Goal: Task Accomplishment & Management: Complete application form

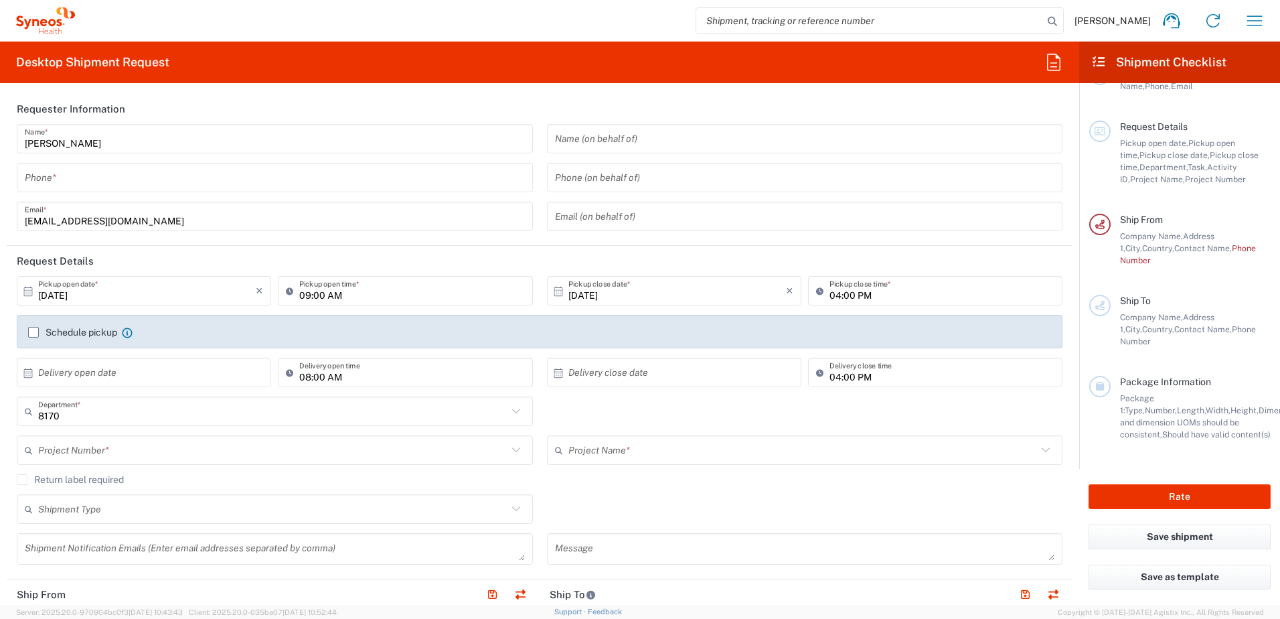
drag, startPoint x: 380, startPoint y: 181, endPoint x: 264, endPoint y: 206, distance: 117.7
click at [380, 181] on input "tel" at bounding box center [275, 177] width 500 height 23
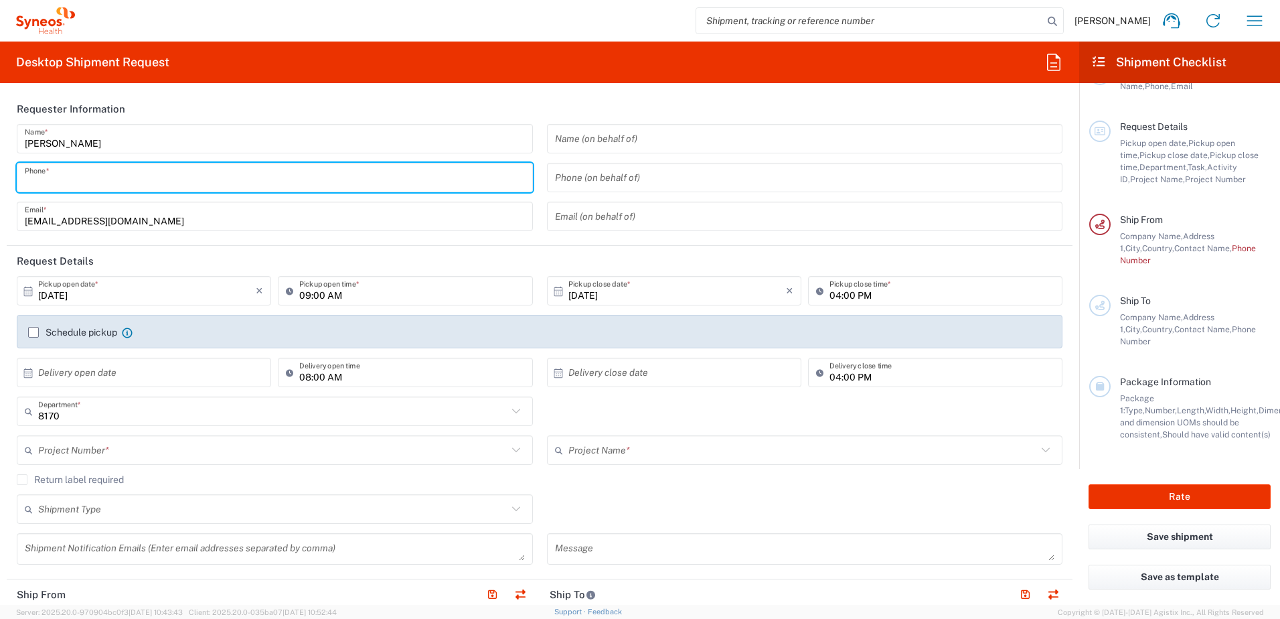
type input "07496685383"
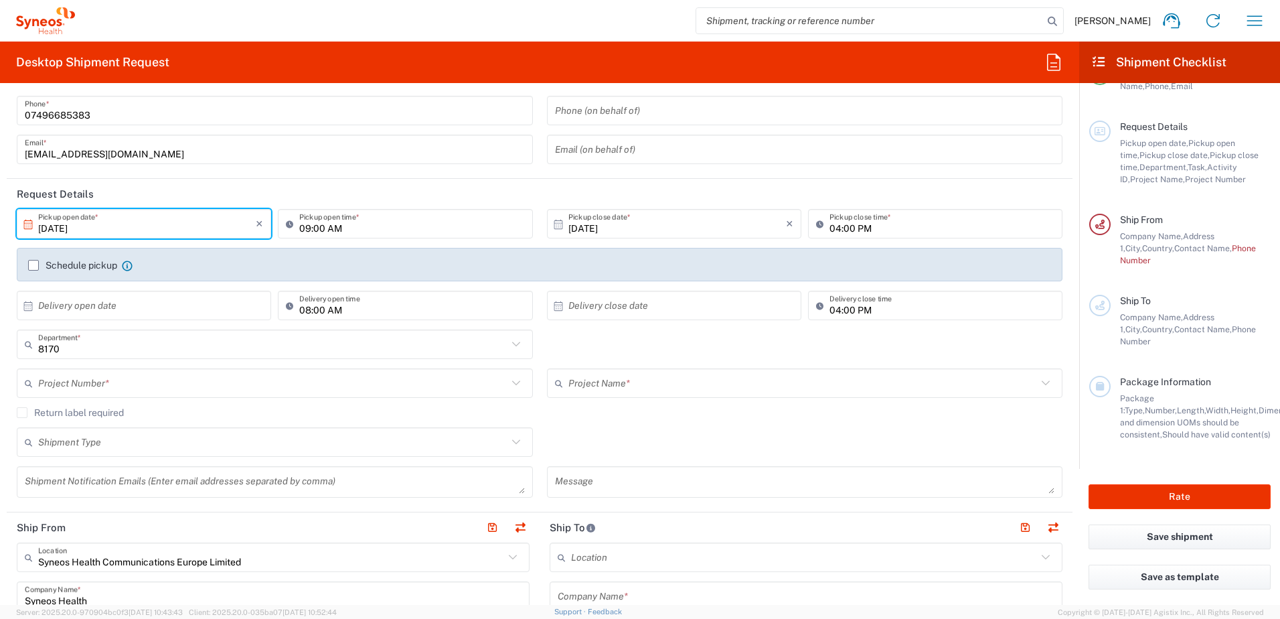
click at [153, 231] on input "10/06/2025" at bounding box center [147, 223] width 218 height 23
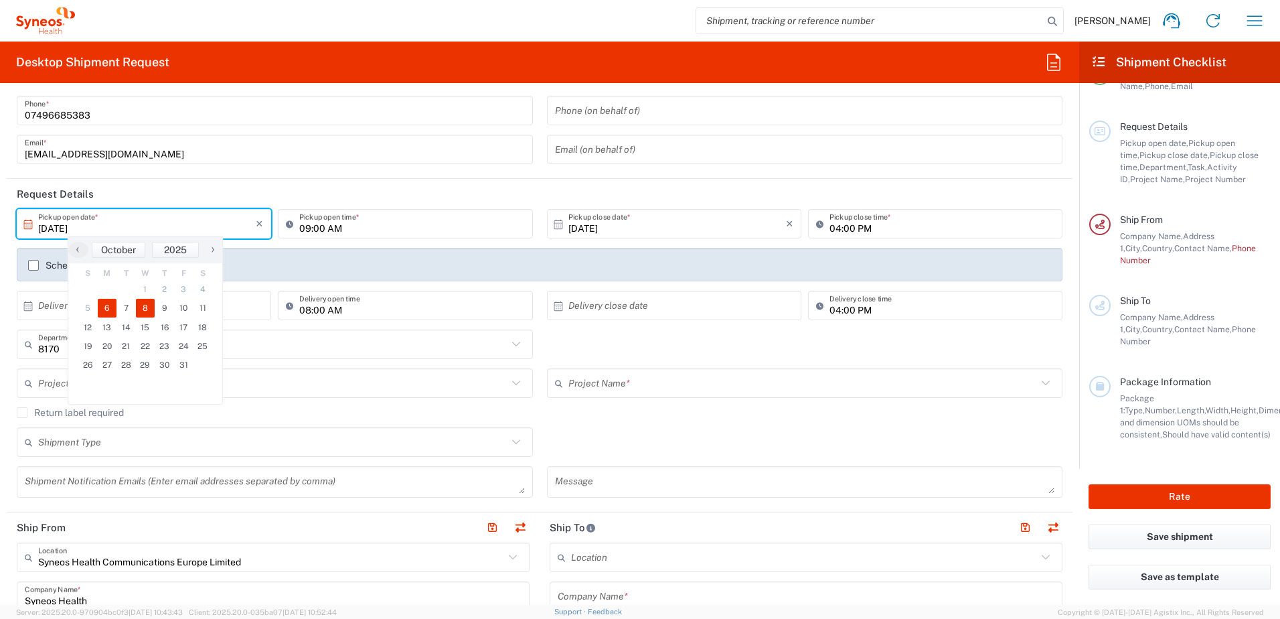
click at [143, 308] on span "8" at bounding box center [145, 308] width 19 height 19
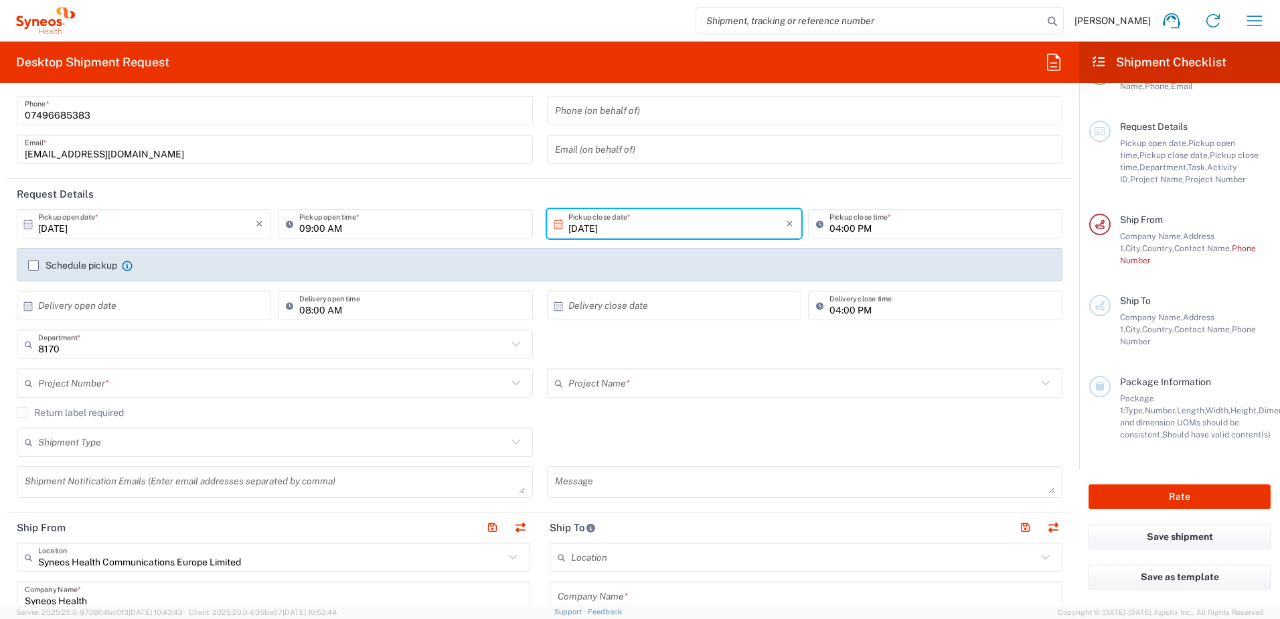
click at [167, 234] on input "10/06/2025" at bounding box center [147, 223] width 218 height 23
click at [69, 231] on input "10/06/2025" at bounding box center [147, 223] width 218 height 23
click at [90, 227] on input "10/06/2025" at bounding box center [147, 223] width 218 height 23
click at [25, 222] on icon at bounding box center [28, 224] width 12 height 12
click at [102, 222] on input "10/06/2025" at bounding box center [147, 223] width 218 height 23
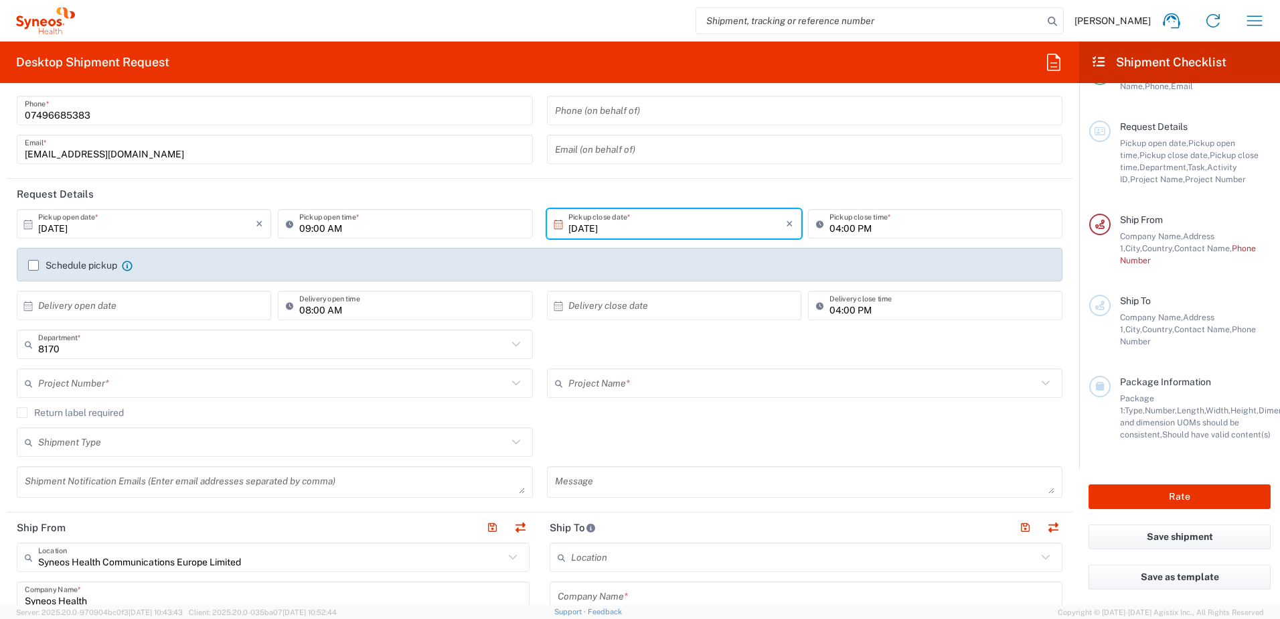
click at [25, 222] on icon at bounding box center [28, 224] width 12 height 12
click at [116, 224] on input "10/06/2025" at bounding box center [147, 223] width 218 height 23
click at [58, 225] on input "10/06/2025" at bounding box center [147, 223] width 218 height 23
click at [84, 230] on input "10/06/2025" at bounding box center [147, 223] width 218 height 23
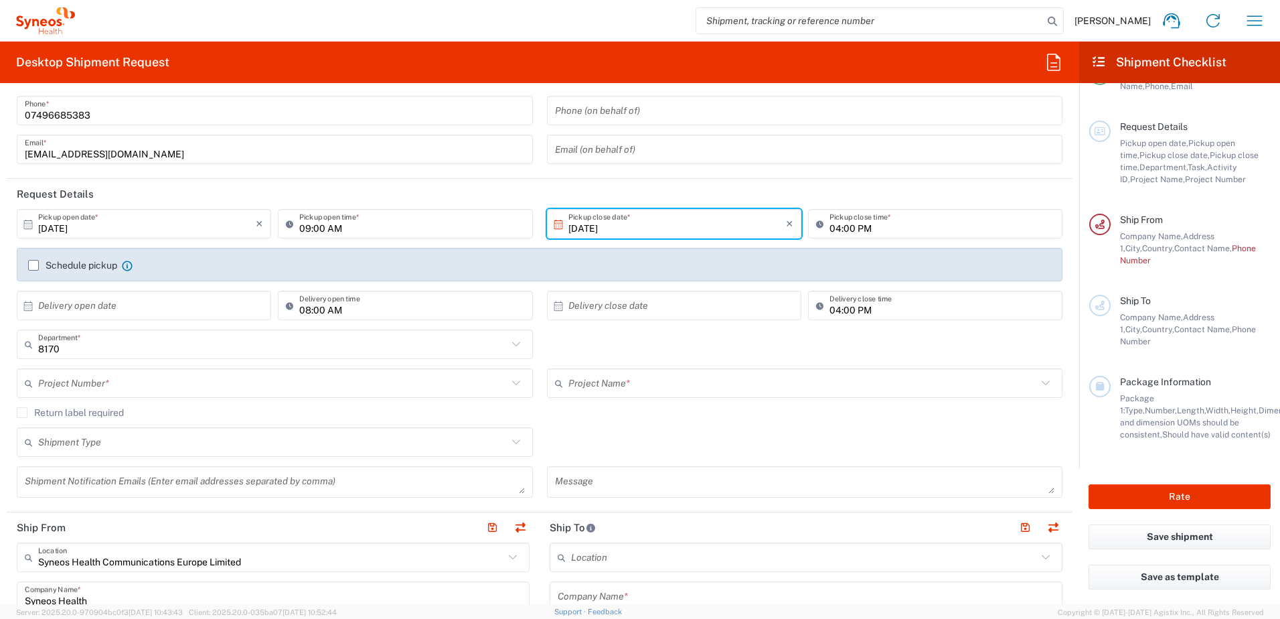
click at [84, 230] on input "10/06/2025" at bounding box center [147, 223] width 218 height 23
click at [264, 228] on div "10/06/2025 × Pickup open date *" at bounding box center [144, 223] width 254 height 29
click at [258, 227] on icon "×" at bounding box center [259, 223] width 7 height 21
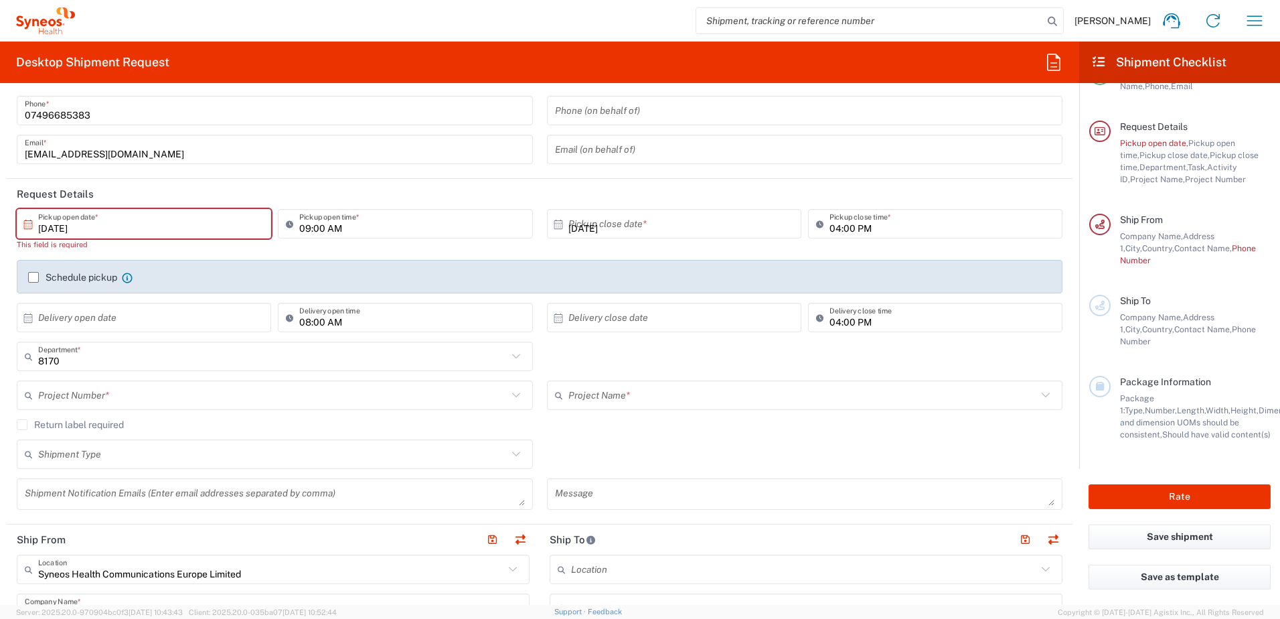
click at [704, 187] on header "Request Details" at bounding box center [540, 194] width 1066 height 30
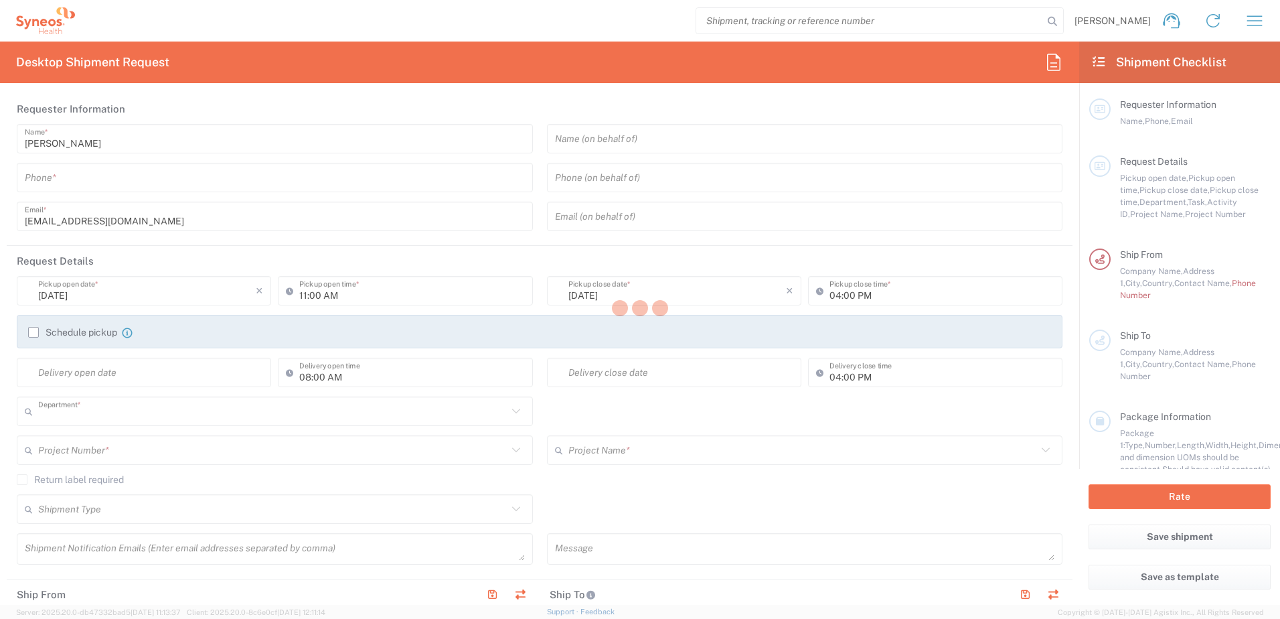
type input "8170"
type input "Syneos Health Communications Europe Limited"
type input "[GEOGRAPHIC_DATA]"
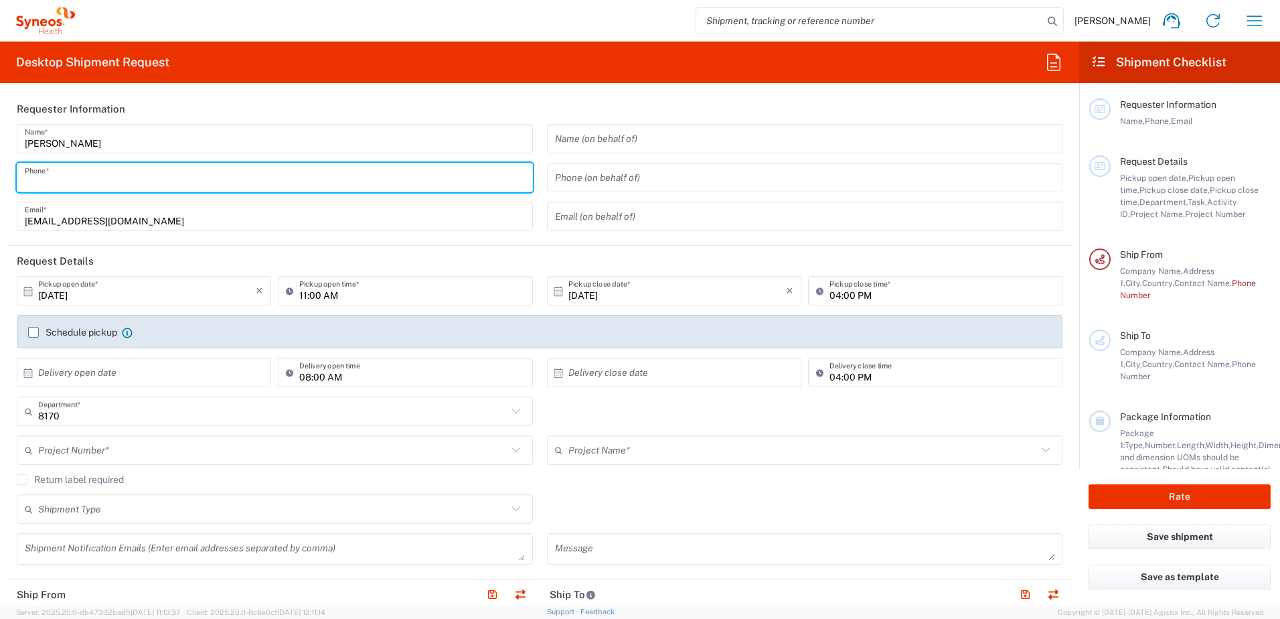
drag, startPoint x: 307, startPoint y: 184, endPoint x: 276, endPoint y: 200, distance: 35.3
click at [307, 184] on input "tel" at bounding box center [275, 177] width 500 height 23
type input "07496685383"
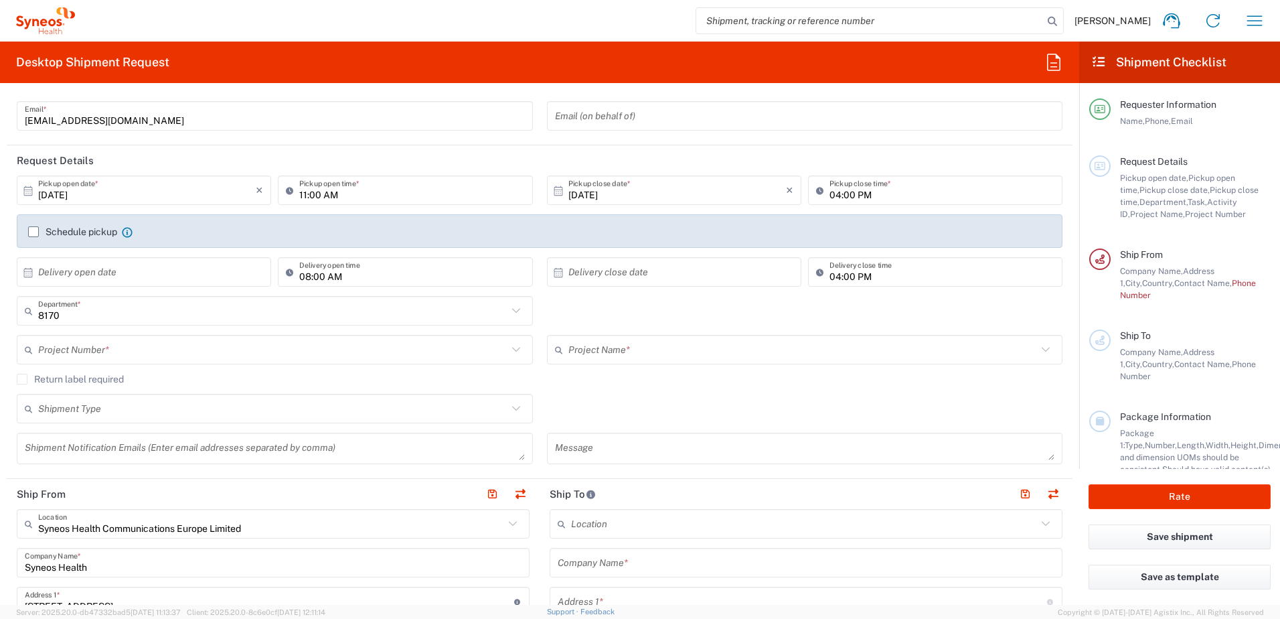
scroll to position [134, 0]
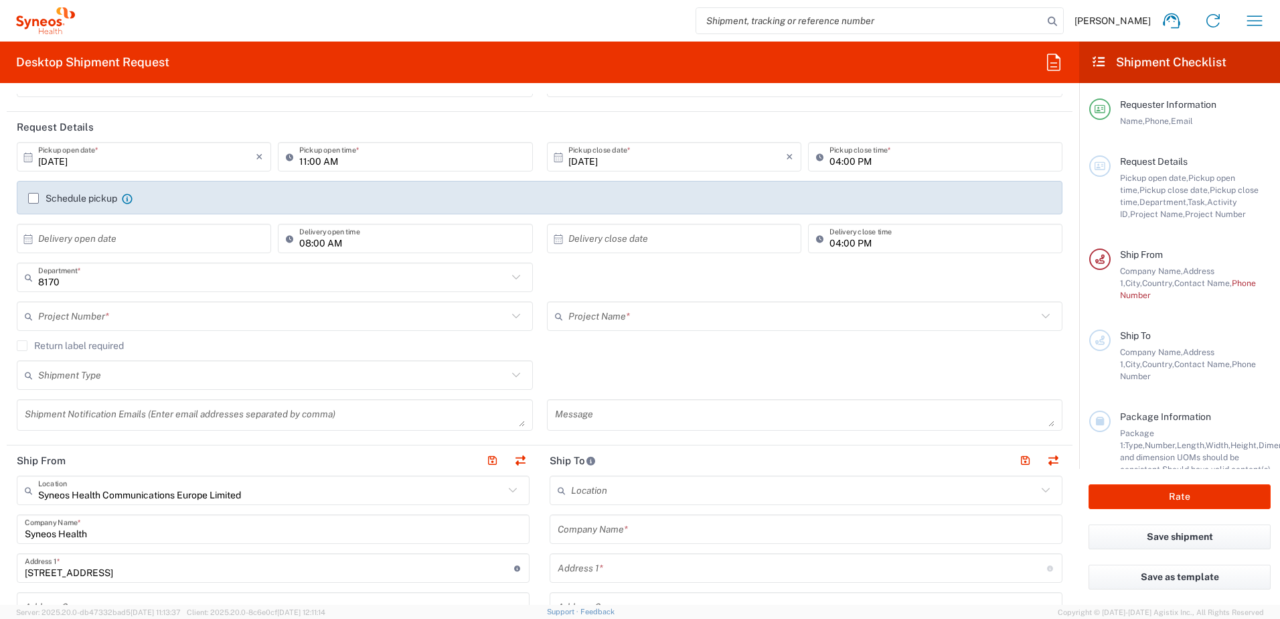
click at [196, 160] on input "[DATE]" at bounding box center [147, 156] width 218 height 23
click at [29, 159] on icon at bounding box center [28, 157] width 12 height 12
click at [29, 158] on icon at bounding box center [28, 157] width 12 height 12
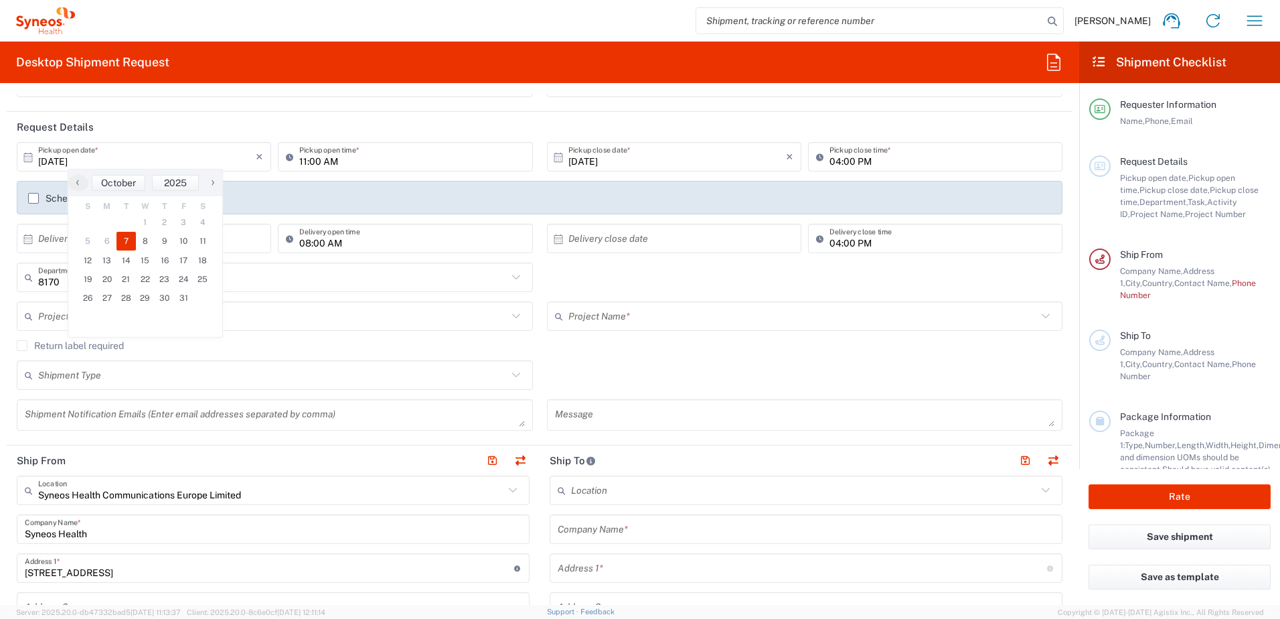
click at [645, 155] on input "[DATE]" at bounding box center [677, 156] width 218 height 23
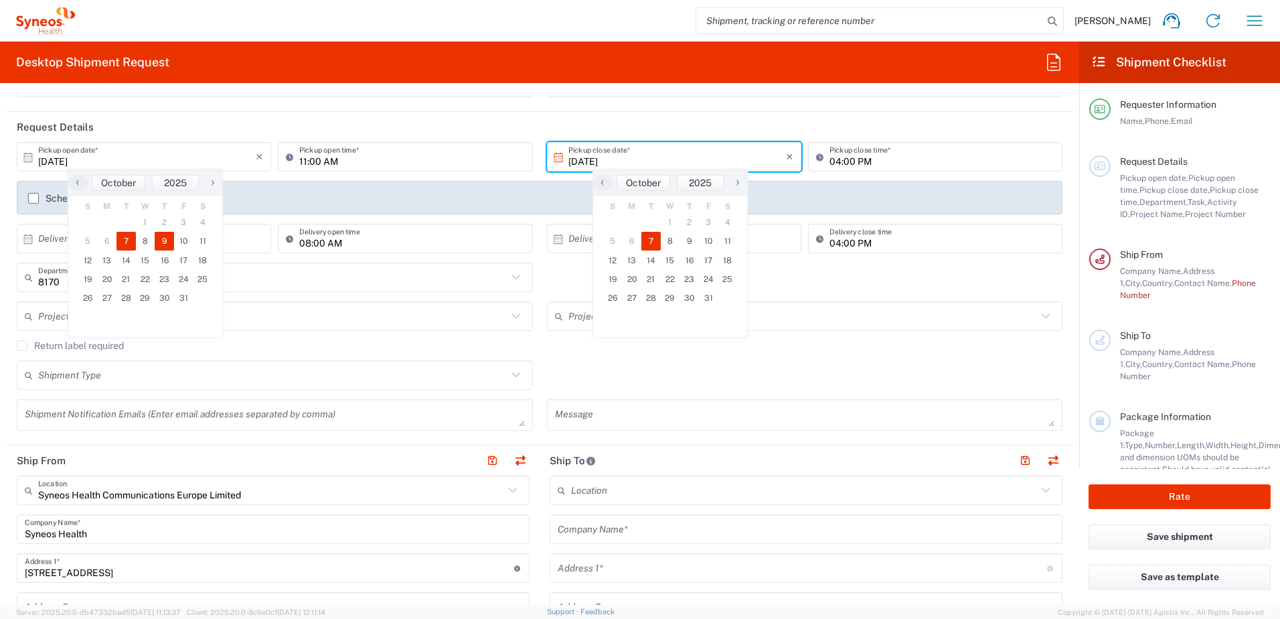
click at [159, 235] on span "9" at bounding box center [164, 241] width 19 height 19
type input "[DATE]"
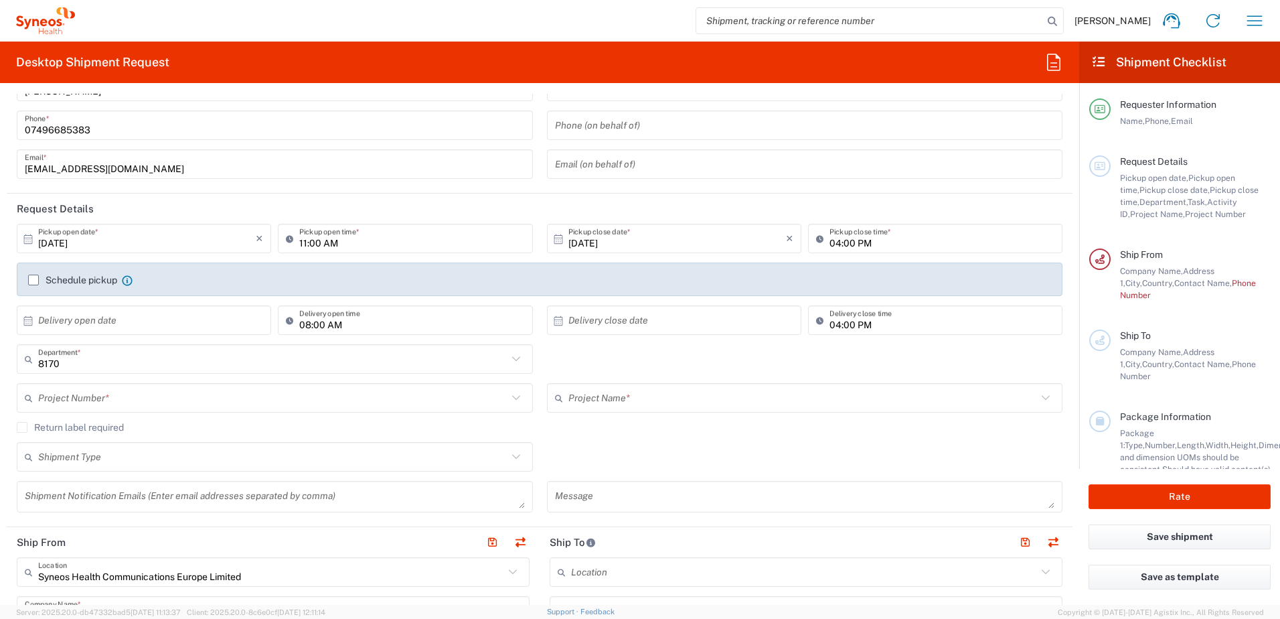
scroll to position [67, 0]
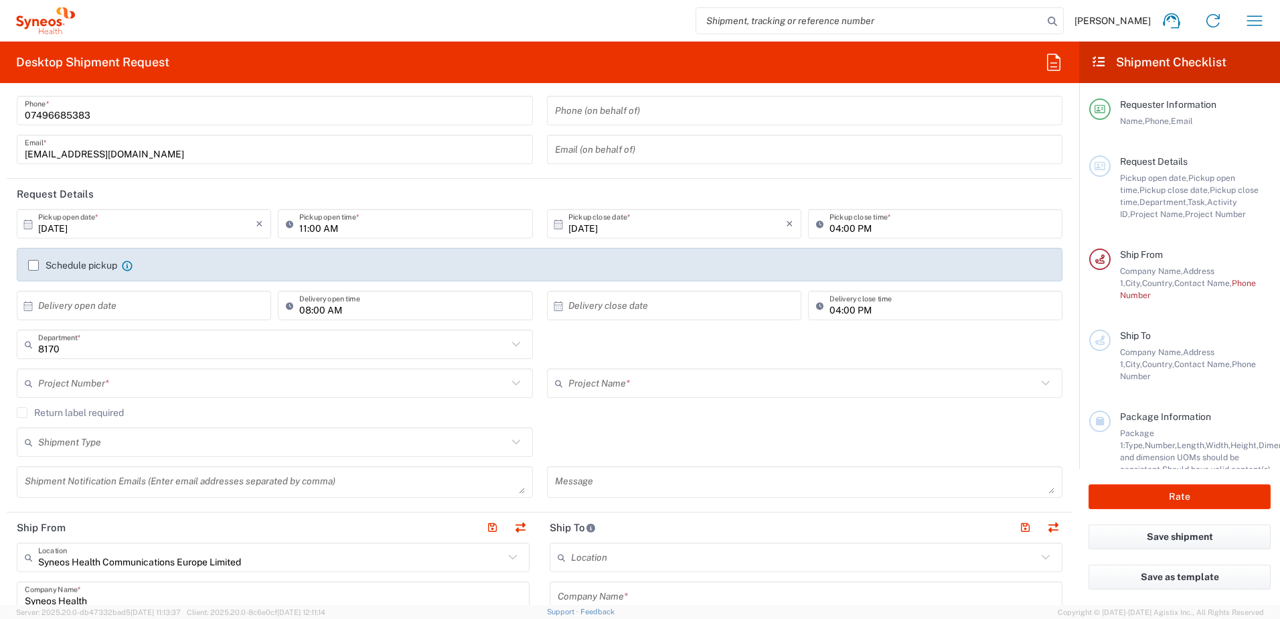
click at [406, 338] on input "8170" at bounding box center [272, 344] width 469 height 23
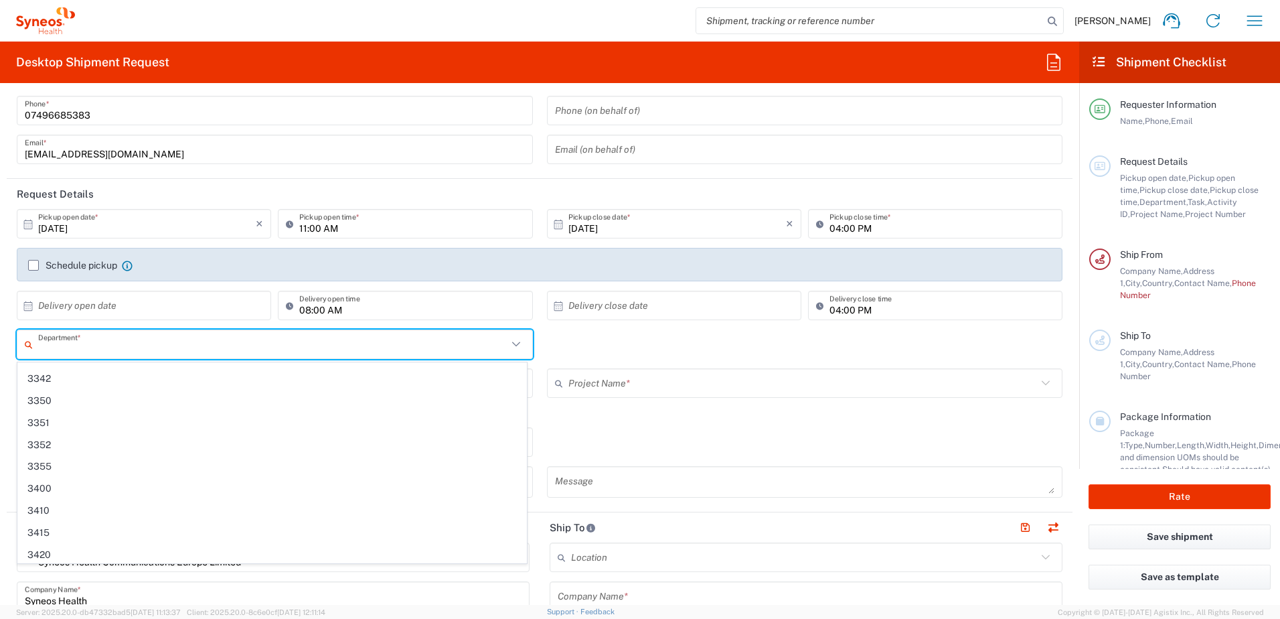
scroll to position [1656, 0]
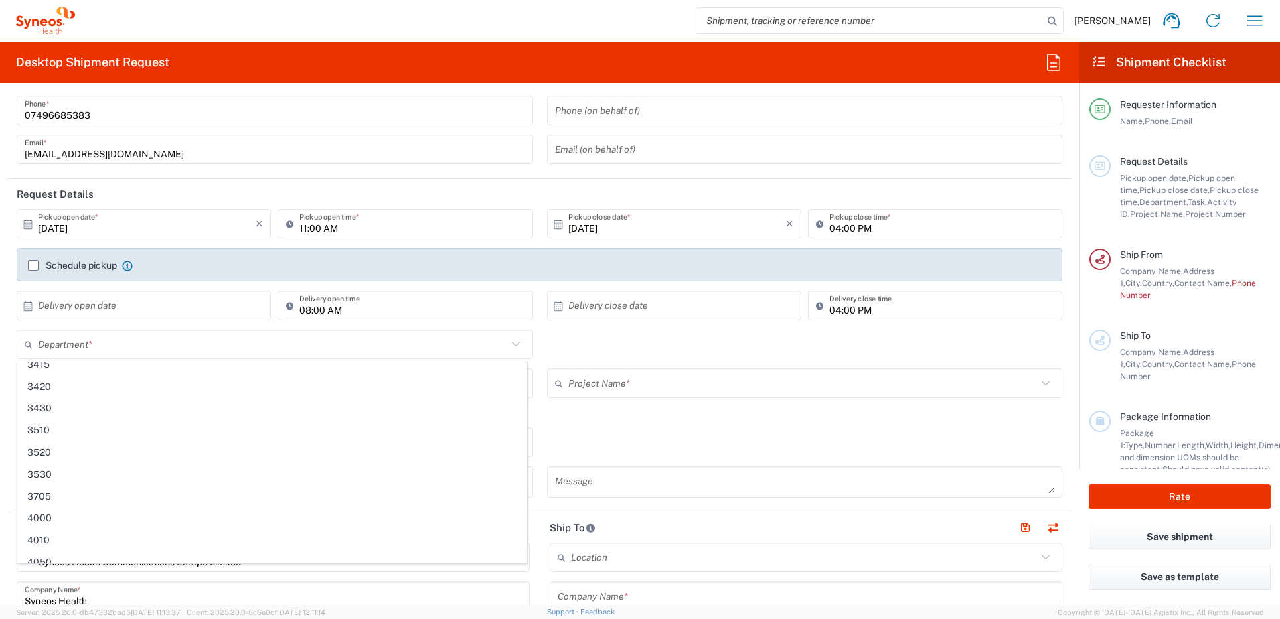
click at [761, 347] on div "Department * 8170 3000 3100 3109 3110 3111 3112 3125 3130 3135 3136 3150 3155 3…" at bounding box center [540, 348] width 1060 height 39
type input "8170"
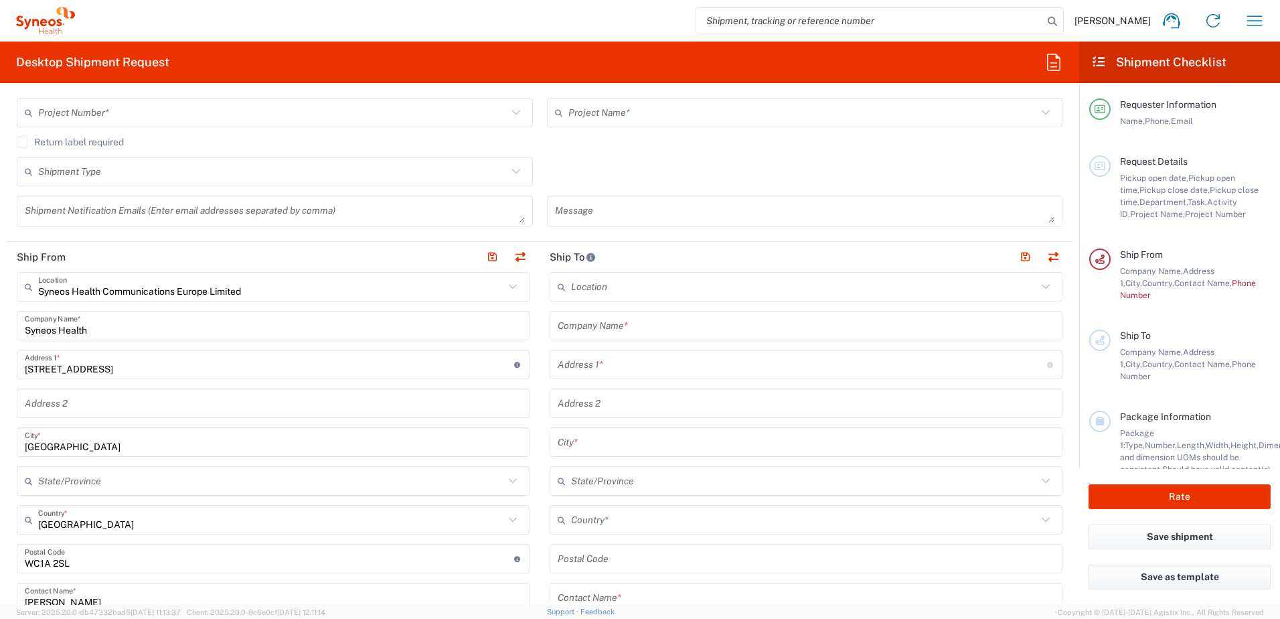
scroll to position [402, 0]
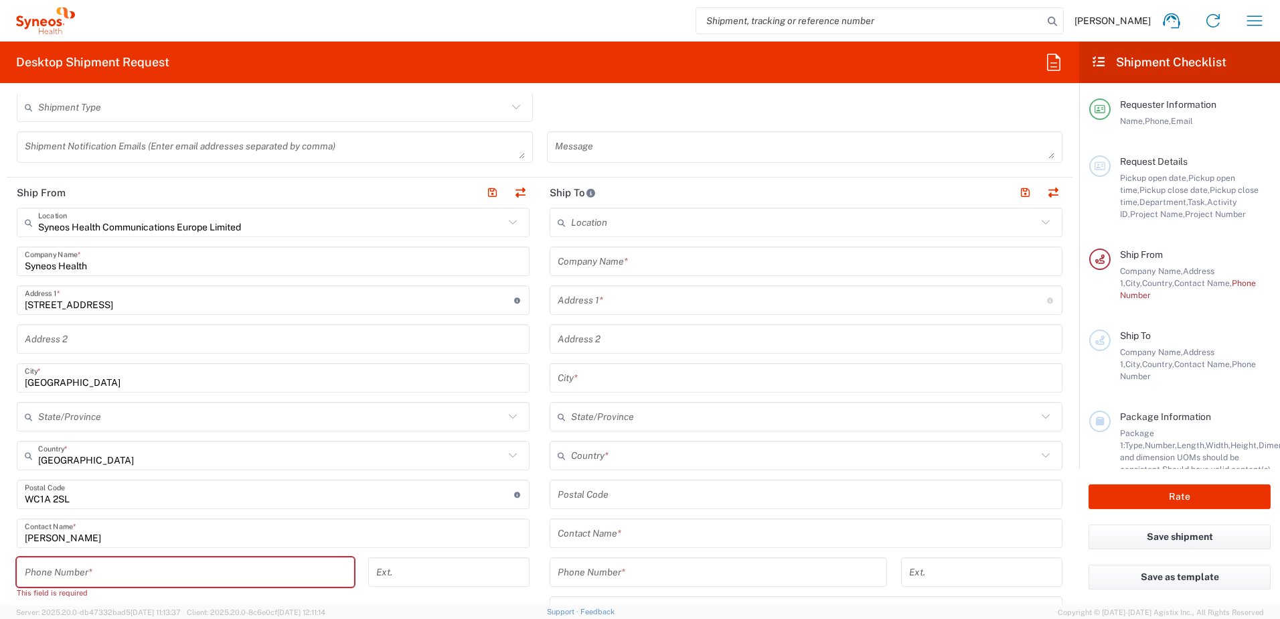
click at [351, 218] on input "Syneos Health Communications Europe Limited" at bounding box center [271, 222] width 466 height 23
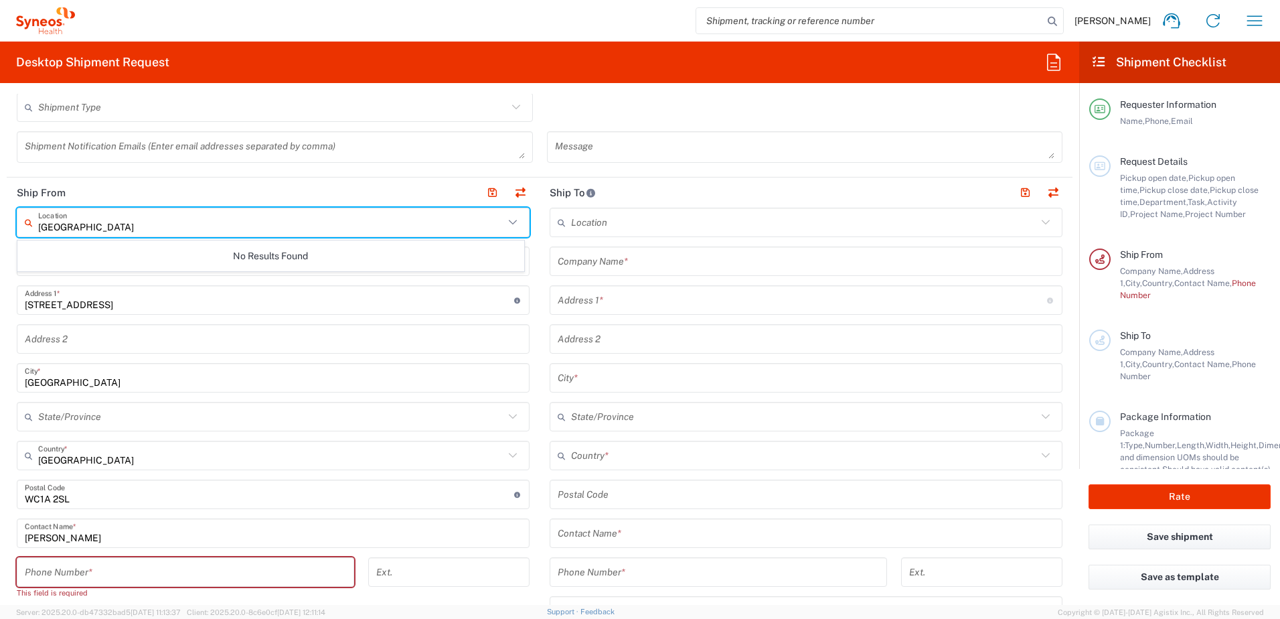
scroll to position [0, 0]
type input "l"
click at [384, 188] on header "Ship From" at bounding box center [273, 192] width 533 height 30
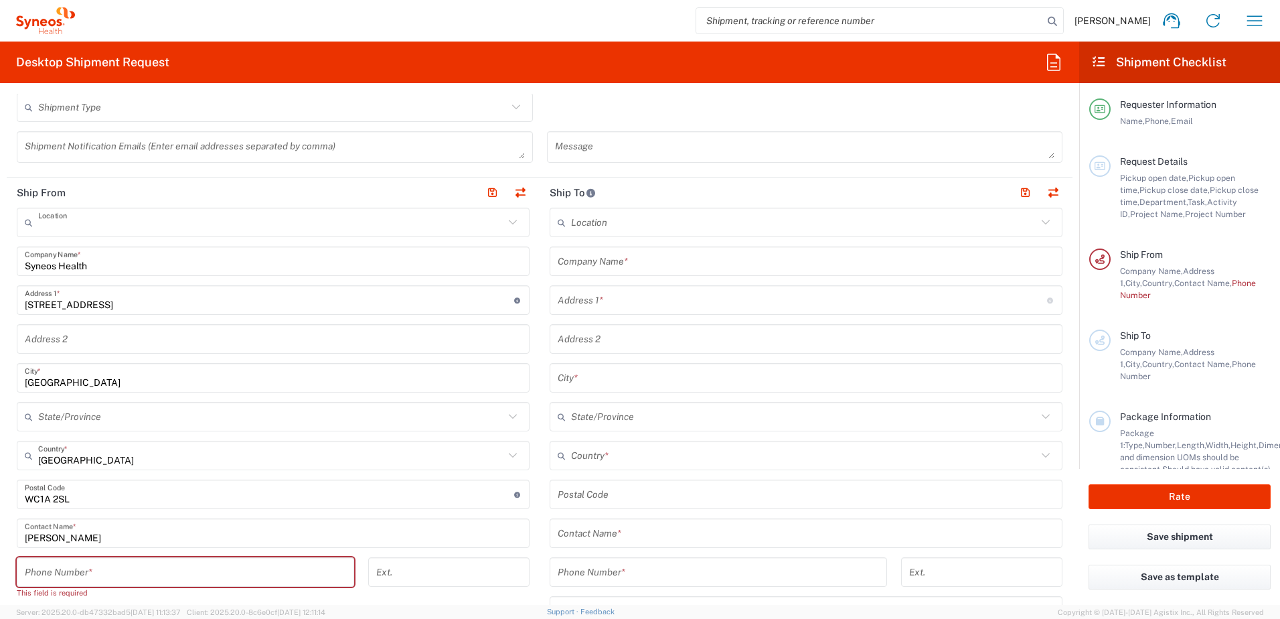
type input "Syneos Health Communications Europe Limited"
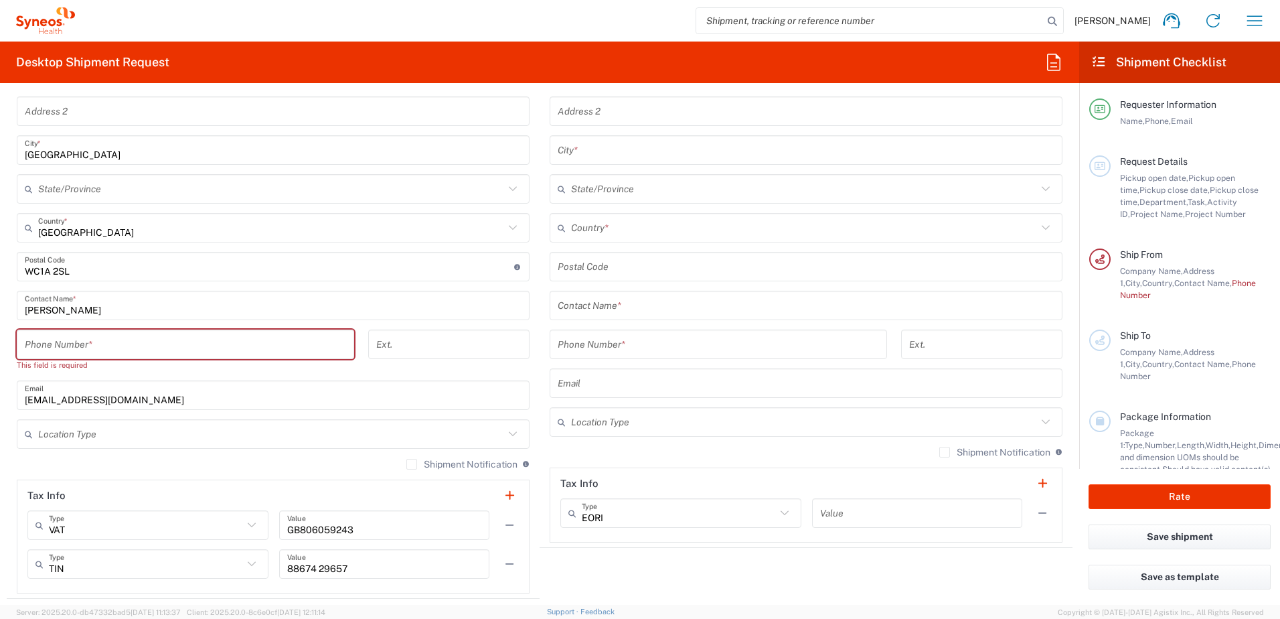
scroll to position [469, 0]
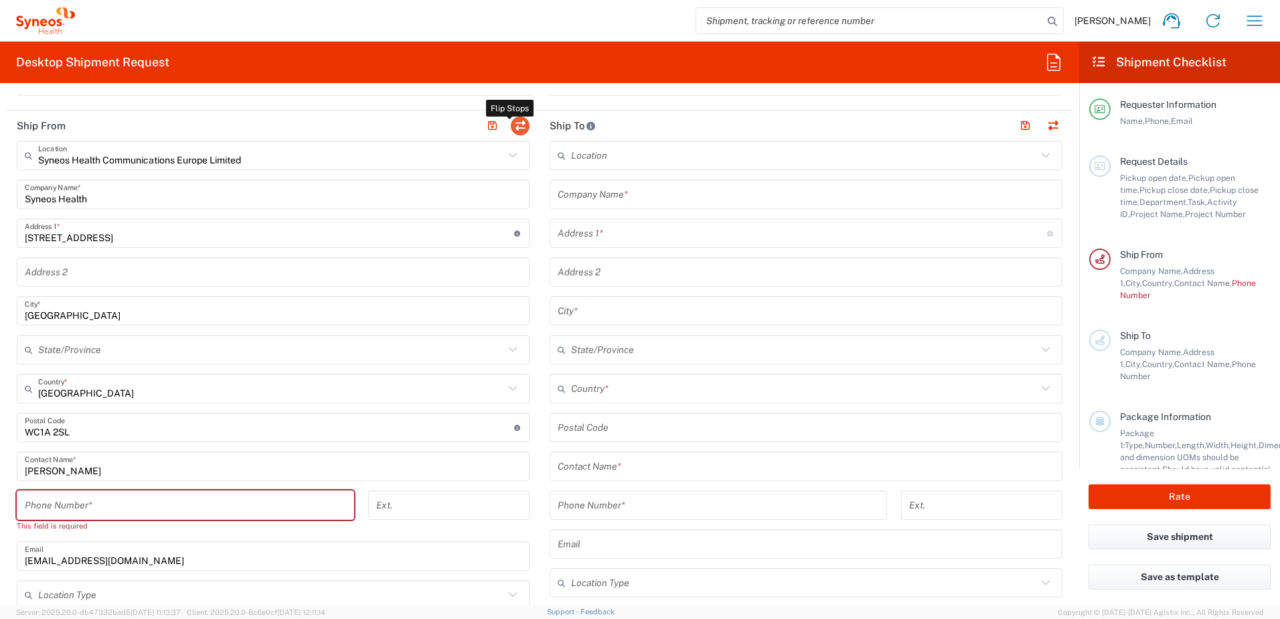
click at [517, 120] on button "button" at bounding box center [520, 125] width 19 height 19
type input "Syneos Health Communications Europe Limited"
type input "Syneos Health"
type input "[STREET_ADDRESS]"
type input "[GEOGRAPHIC_DATA]"
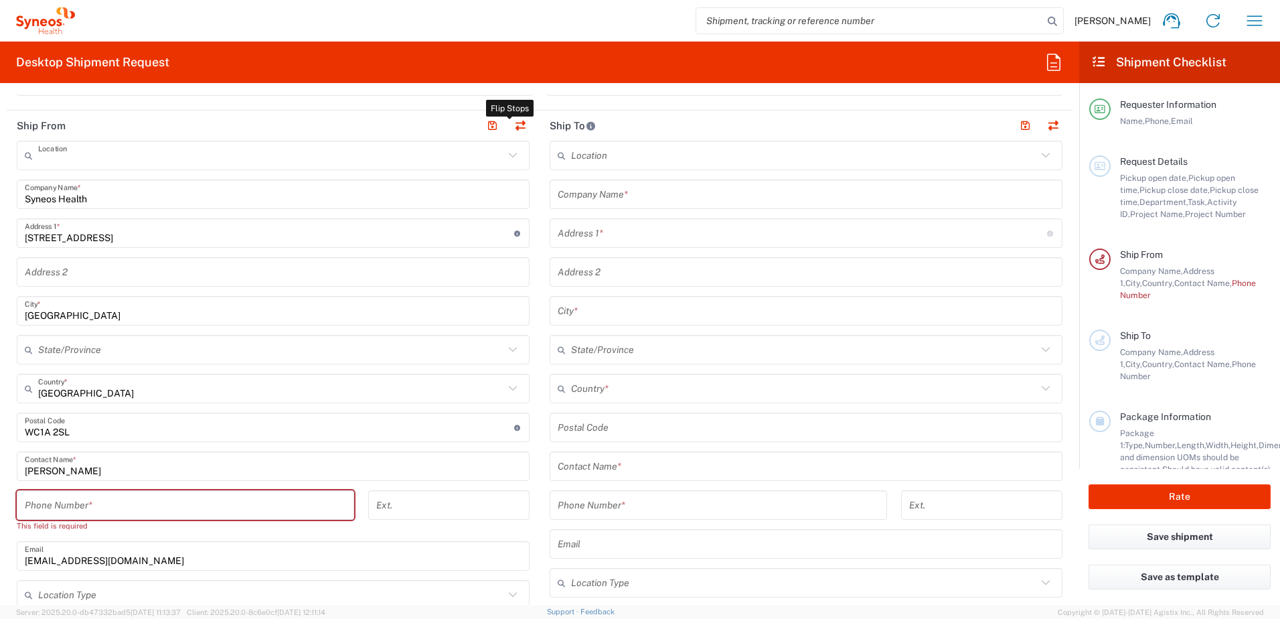
type input "[GEOGRAPHIC_DATA]"
type input "WC1A 2SL"
type input "[PERSON_NAME]"
type input "[EMAIL_ADDRESS][DOMAIN_NAME]"
type input "EORI"
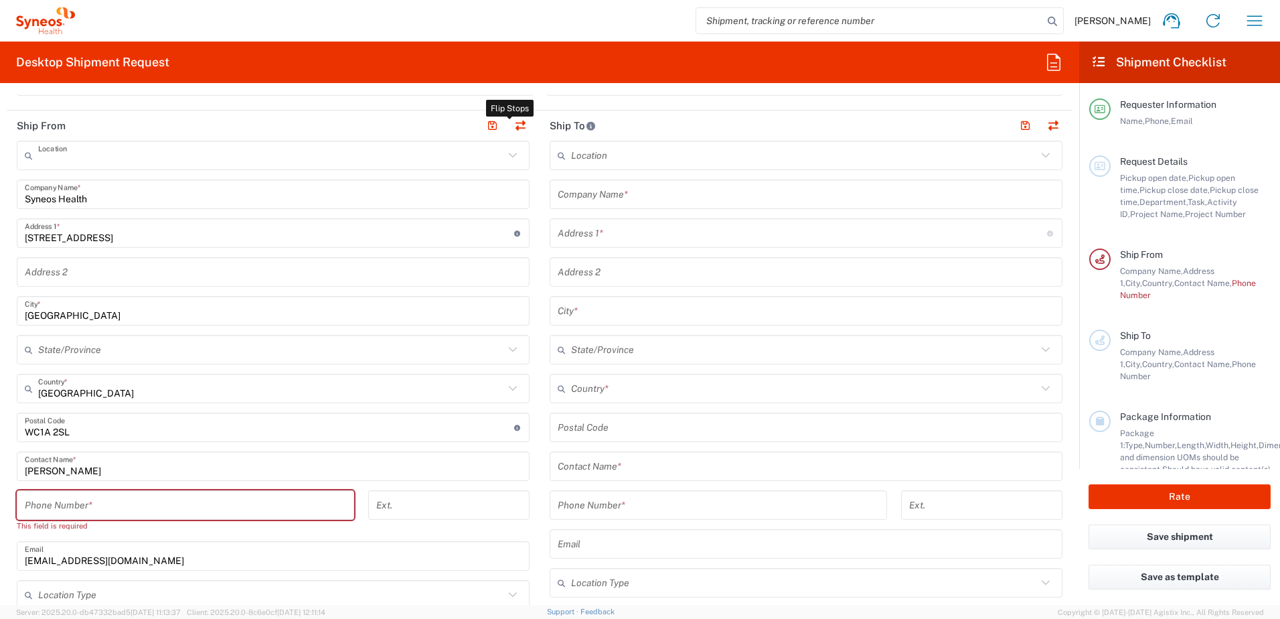
type input "VAT"
type input "GB806059243"
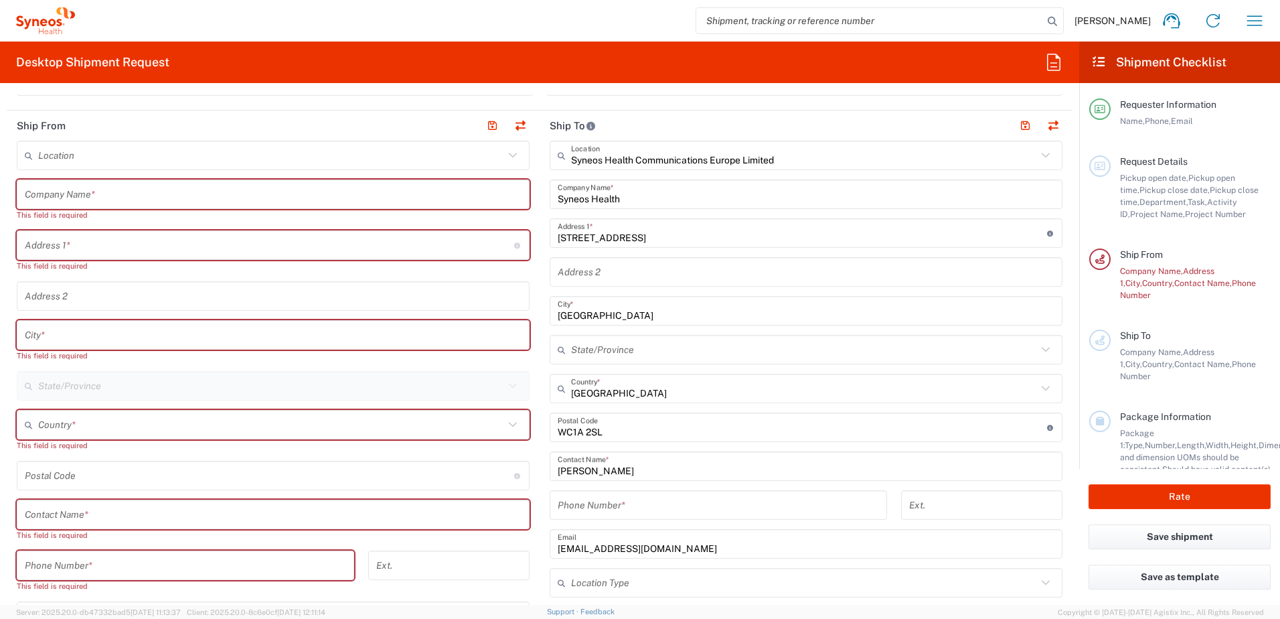
click at [251, 147] on input "text" at bounding box center [271, 155] width 466 height 23
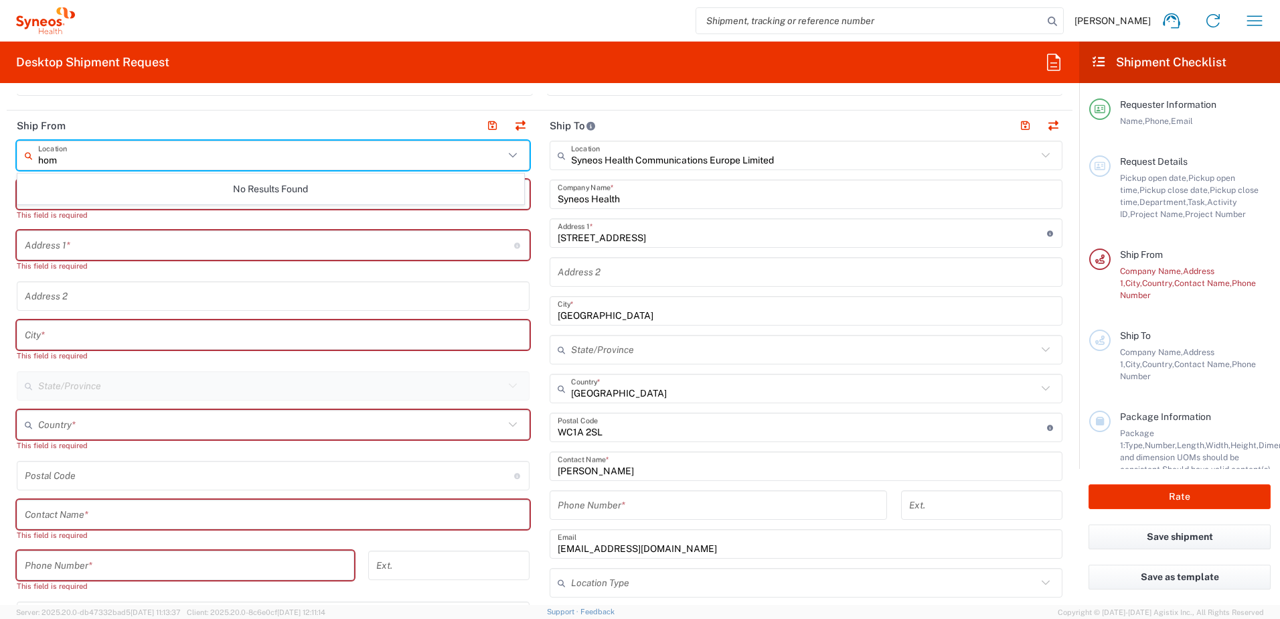
type input "home"
